Goal: Task Accomplishment & Management: Manage account settings

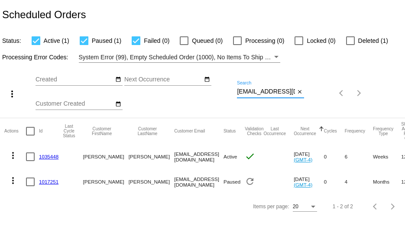
drag, startPoint x: 237, startPoint y: 94, endPoint x: 330, endPoint y: 111, distance: 94.5
click at [329, 110] on div "more_vert Oct Jan Feb Mar [DATE]" at bounding box center [202, 90] width 405 height 55
paste input "[EMAIL_ADDRESS]"
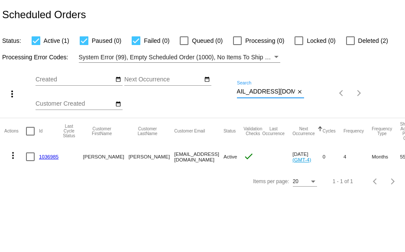
type input "dianeselby25@gmail.com"
click at [48, 157] on link "1036985" at bounding box center [48, 157] width 19 height 6
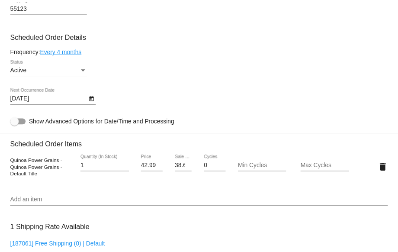
scroll to position [389, 0]
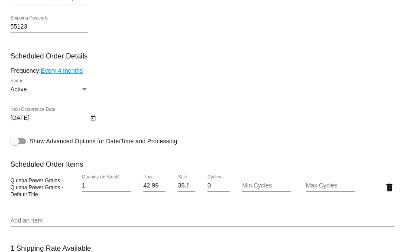
click at [65, 72] on link "Every 4 months" at bounding box center [62, 70] width 42 height 7
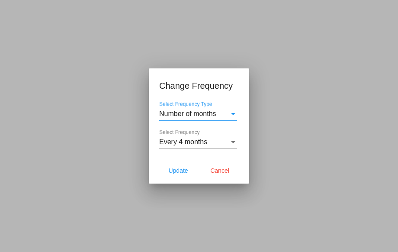
click at [219, 143] on div "Every 4 months" at bounding box center [194, 142] width 70 height 8
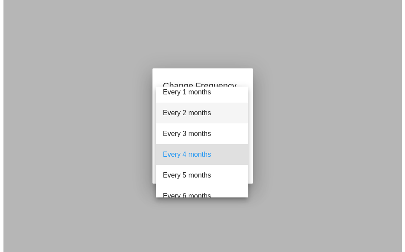
scroll to position [0, 0]
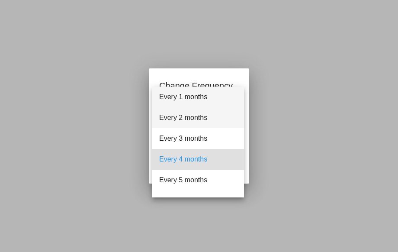
click at [185, 98] on span "Every 1 months" at bounding box center [198, 97] width 78 height 21
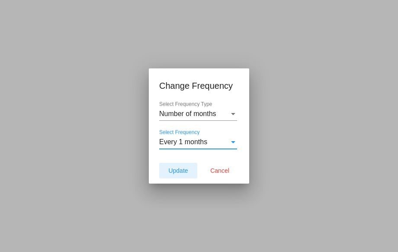
click at [170, 170] on span "Update" at bounding box center [177, 170] width 19 height 7
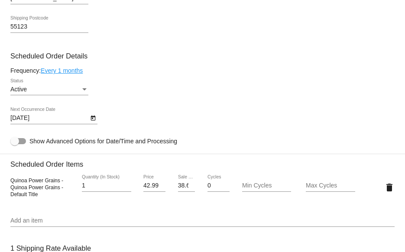
type input "11/1/2025"
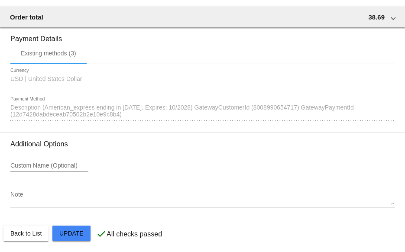
scroll to position [746, 0]
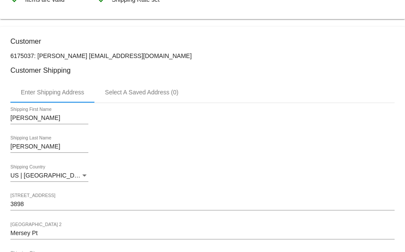
scroll to position [0, 0]
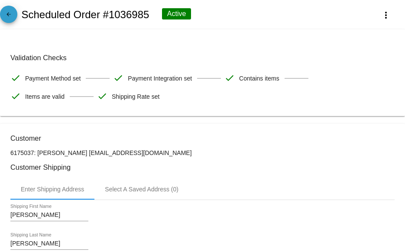
click at [10, 22] on span "arrow_back" at bounding box center [8, 16] width 10 height 21
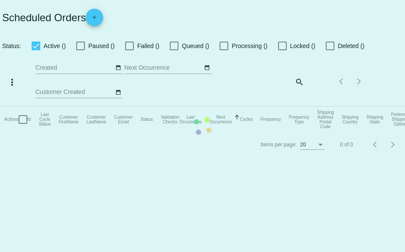
checkbox input "true"
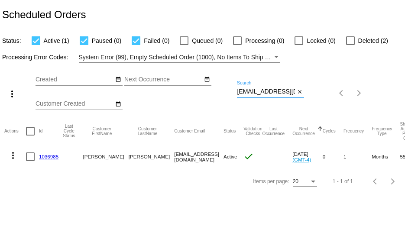
scroll to position [0, 11]
drag, startPoint x: 238, startPoint y: 92, endPoint x: 320, endPoint y: 110, distance: 84.3
click at [314, 98] on div "more_vert Oct Jan Feb Mar Apr 1" at bounding box center [202, 90] width 405 height 55
paste input "fishandthelion"
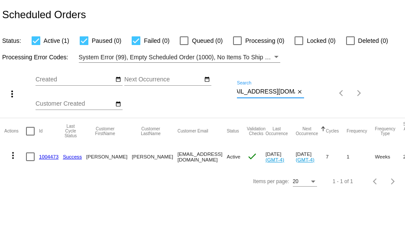
type input "fishandthelion@gmail.com"
click at [44, 155] on link "1004473" at bounding box center [48, 157] width 19 height 6
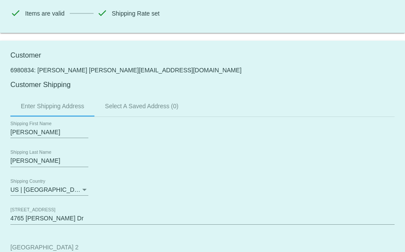
scroll to position [303, 0]
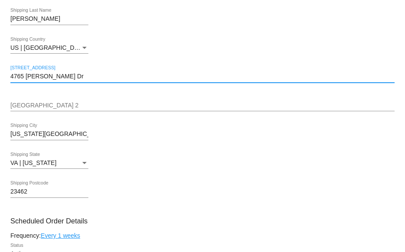
drag, startPoint x: 10, startPoint y: 77, endPoint x: 91, endPoint y: 93, distance: 82.0
click at [77, 79] on input "4765 Alicia Dr" at bounding box center [202, 76] width 384 height 7
paste input "4765 Alicia Dr, Apt 422, Virginia Beach VA 23462"
drag, startPoint x: 146, startPoint y: 77, endPoint x: 74, endPoint y: 74, distance: 71.9
click at [74, 74] on input "4765 Alicia Dr, Apt 422, Virginia Beach VA 23462" at bounding box center [202, 76] width 384 height 7
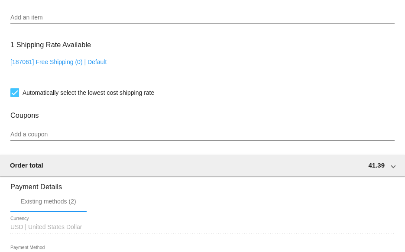
scroll to position [829, 0]
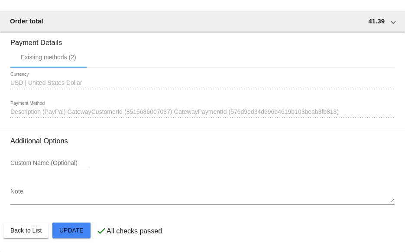
type input "4765 Alicia Dr, Apt 422"
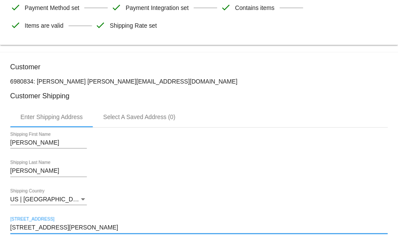
scroll to position [0, 0]
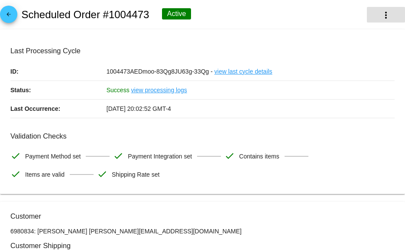
click at [380, 12] on mat-icon "more_vert" at bounding box center [385, 15] width 10 height 10
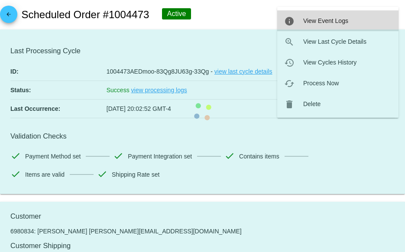
click at [331, 21] on span "View Event Logs" at bounding box center [325, 20] width 45 height 7
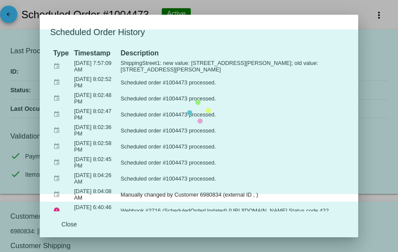
click at [360, 173] on mat-card "Last Processing Cycle ID: 1004473AEDmoo-83Qg8JU63g-33Qg - view last cycle detai…" at bounding box center [199, 111] width 398 height 165
click at [358, 173] on mat-card "Last Processing Cycle ID: 1004473AEDmoo-83Qg8JU63g-33Qg - view last cycle detai…" at bounding box center [199, 111] width 398 height 165
drag, startPoint x: 356, startPoint y: 120, endPoint x: 356, endPoint y: 141, distance: 21.2
click at [356, 141] on mat-card "Last Processing Cycle ID: 1004473AEDmoo-83Qg8JU63g-33Qg - view last cycle detai…" at bounding box center [199, 111] width 398 height 165
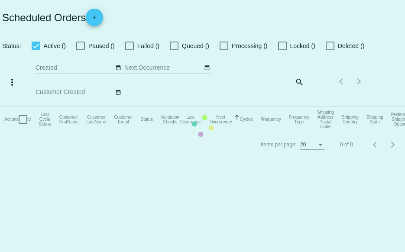
checkbox input "true"
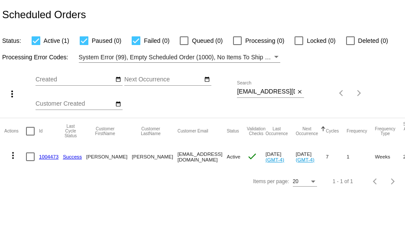
click at [46, 155] on link "1004473" at bounding box center [48, 157] width 19 height 6
